Goal: Task Accomplishment & Management: Complete application form

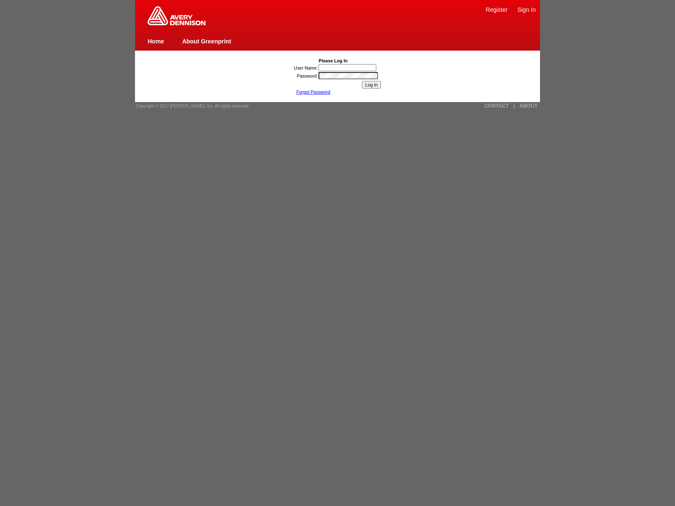
click at [313, 92] on link "Forgot Password" at bounding box center [313, 91] width 34 height 5
